Goal: Check status: Check status

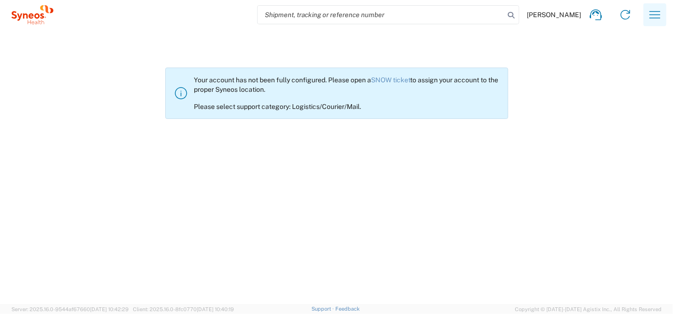
click at [656, 14] on icon "button" at bounding box center [655, 14] width 11 height 7
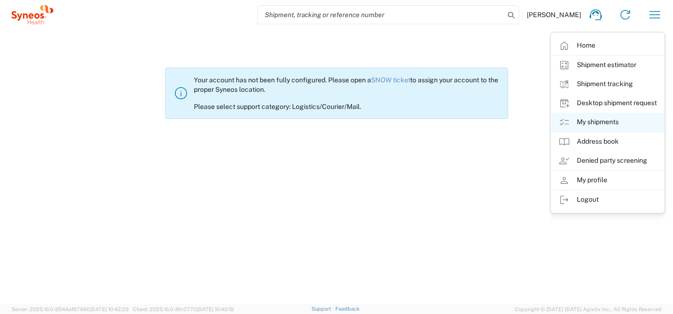
click at [607, 121] on link "My shipments" at bounding box center [607, 122] width 113 height 19
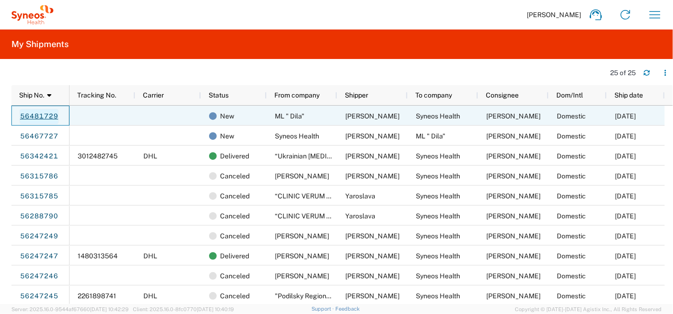
click at [35, 119] on link "56481729" at bounding box center [39, 116] width 39 height 15
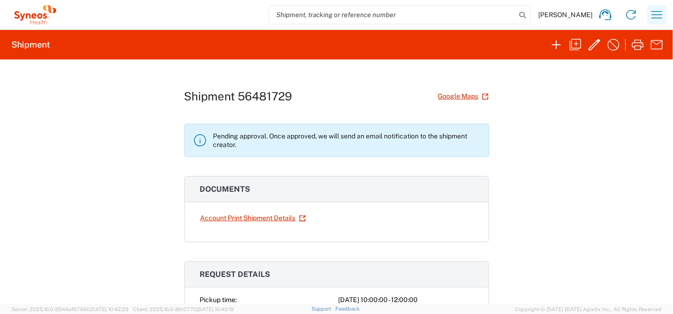
click at [658, 12] on icon "button" at bounding box center [656, 14] width 15 height 15
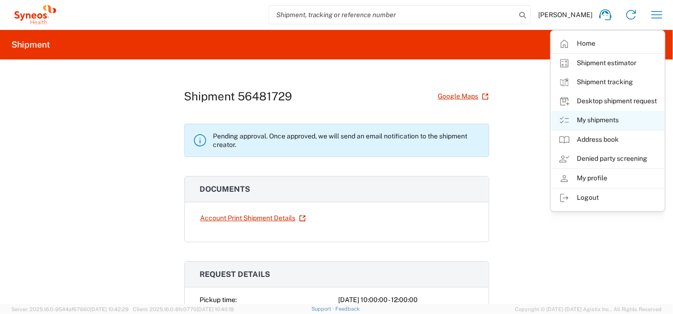
click at [604, 122] on link "My shipments" at bounding box center [607, 120] width 113 height 19
